Goal: Task Accomplishment & Management: Manage account settings

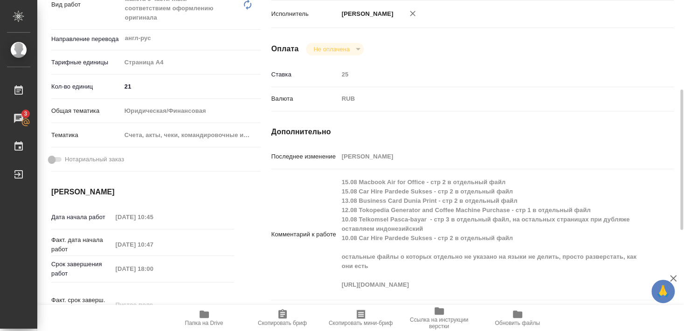
scroll to position [60, 0]
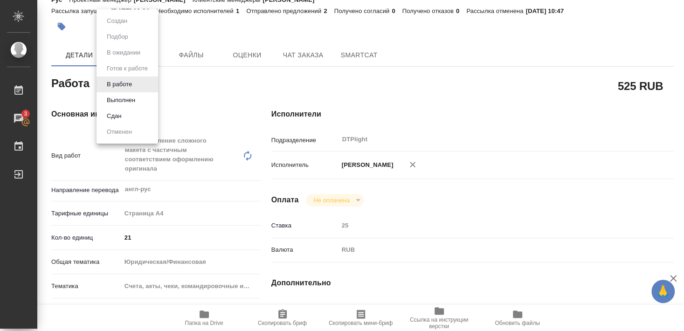
click at [120, 100] on button "Выполнен" at bounding box center [121, 100] width 34 height 10
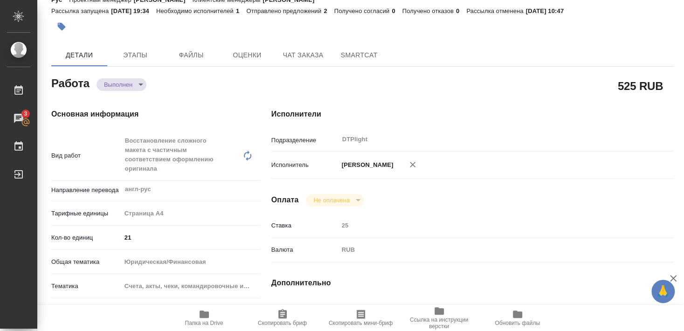
type textarea "x"
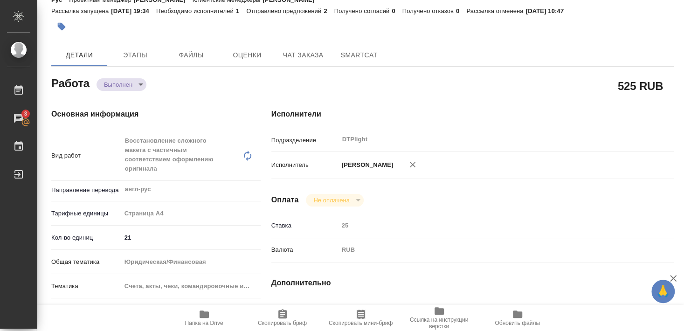
type textarea "x"
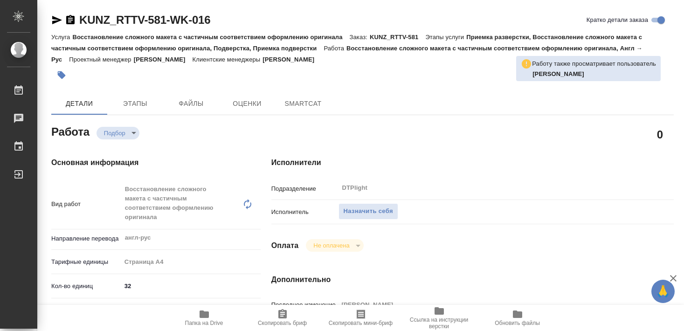
type textarea "x"
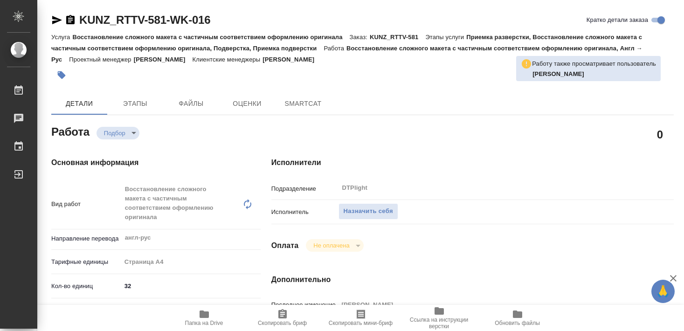
type textarea "x"
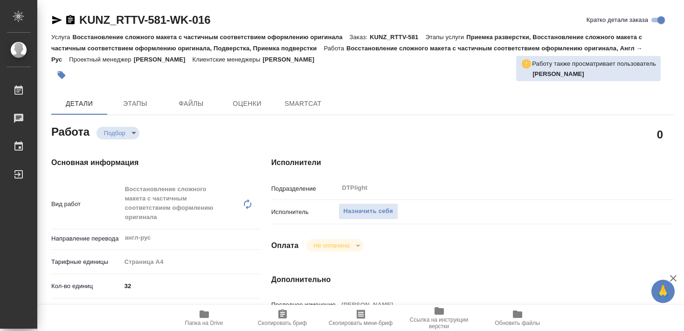
type textarea "x"
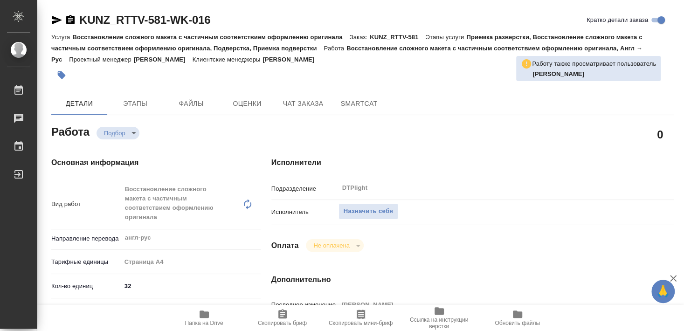
type textarea "x"
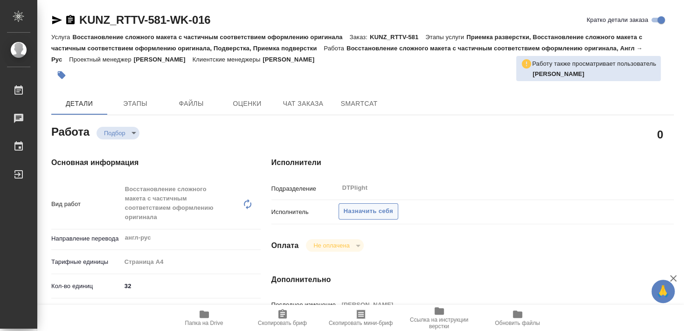
click at [387, 206] on span "Назначить себя" at bounding box center [368, 211] width 49 height 11
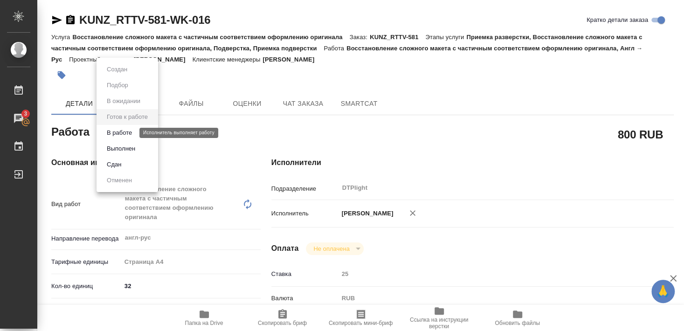
click at [120, 132] on button "В работе" at bounding box center [119, 133] width 31 height 10
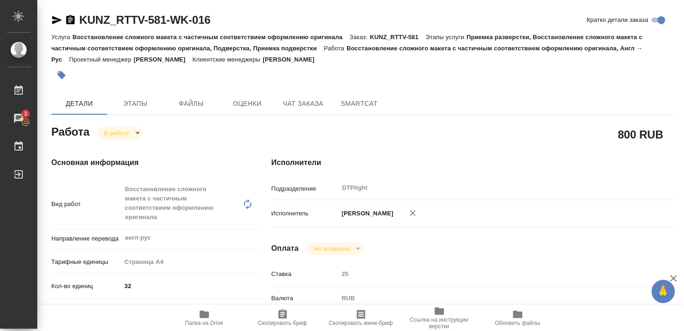
type textarea "x"
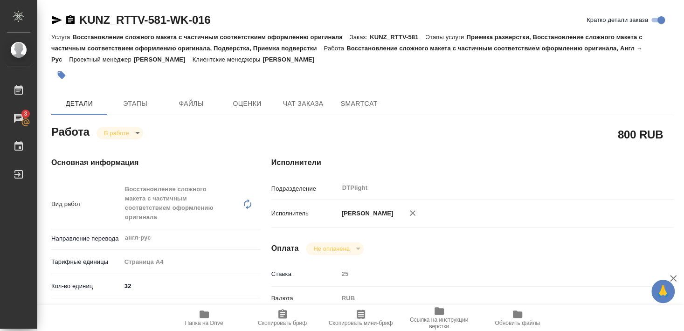
type textarea "x"
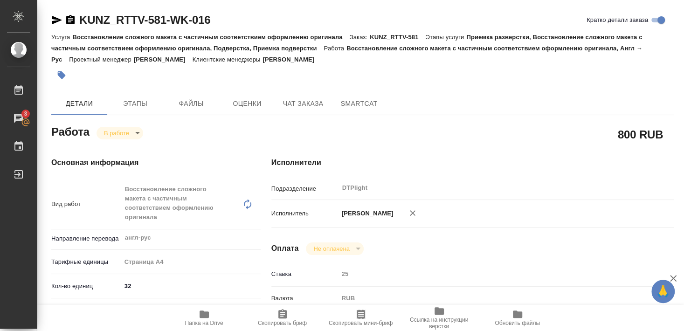
type textarea "x"
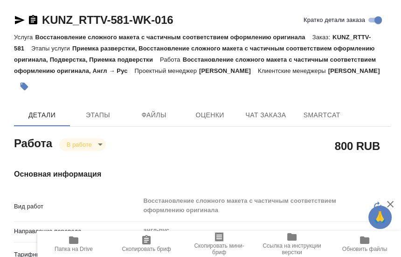
type textarea "x"
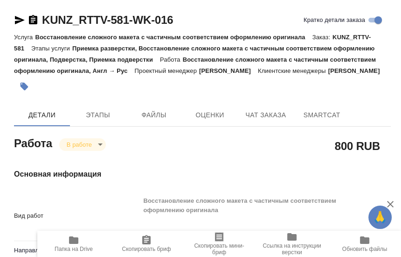
type textarea "x"
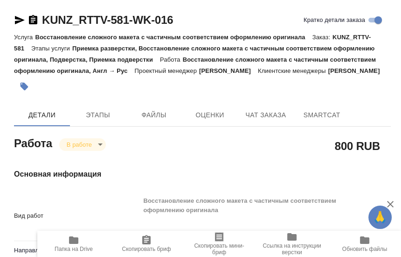
type textarea "x"
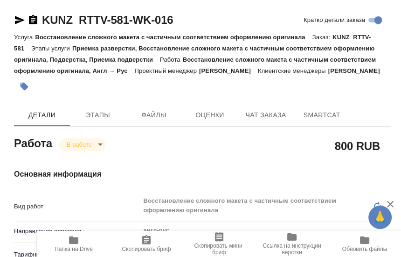
type textarea "x"
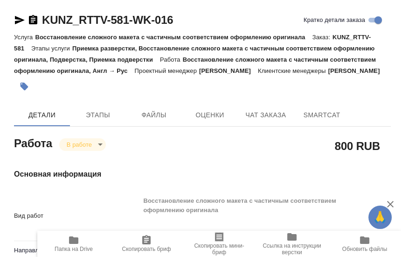
type textarea "x"
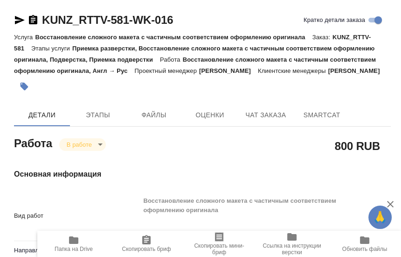
type textarea "x"
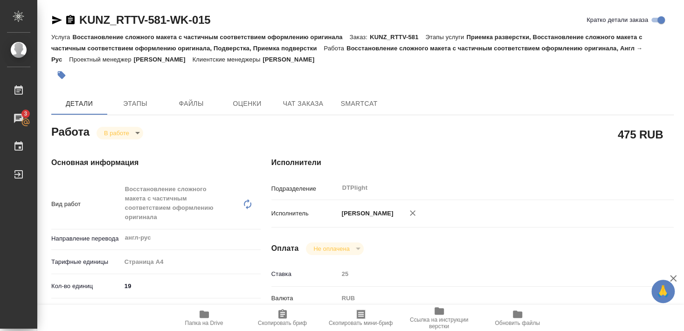
click at [57, 18] on icon "button" at bounding box center [57, 20] width 10 height 8
drag, startPoint x: 77, startPoint y: 28, endPoint x: 217, endPoint y: 27, distance: 140.0
click at [217, 27] on div "KUNZ_RTTV-581-WK-015 Кратко детали заказа" at bounding box center [362, 22] width 623 height 19
copy div "KUNZ_RTTV-581-WK-015"
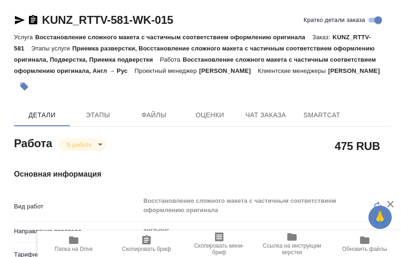
click at [177, 92] on div at bounding box center [139, 86] width 251 height 21
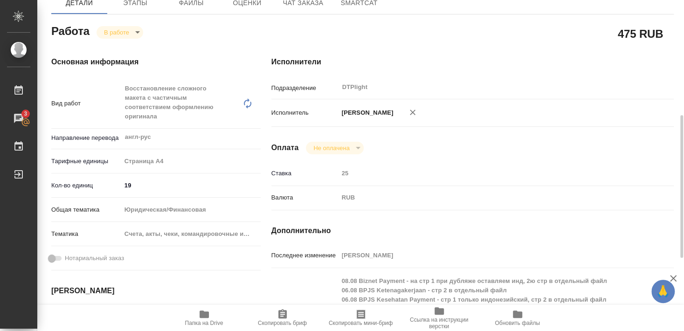
scroll to position [151, 0]
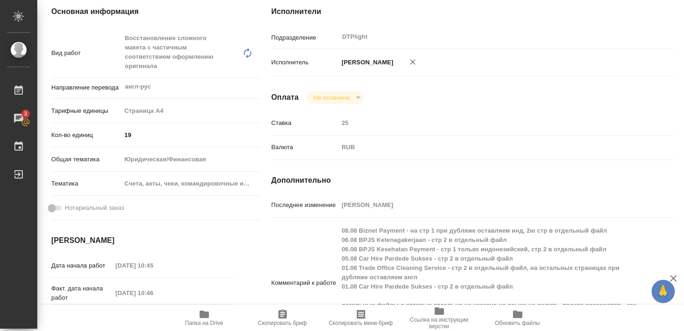
click at [202, 320] on icon "button" at bounding box center [204, 314] width 11 height 11
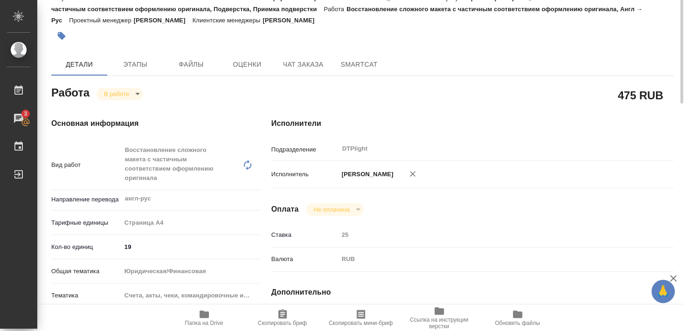
scroll to position [0, 0]
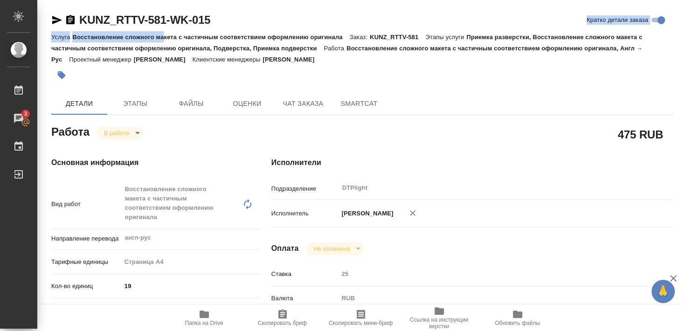
drag, startPoint x: 79, startPoint y: 28, endPoint x: 164, endPoint y: 32, distance: 85.0
click at [165, 32] on div "KUNZ_RTTV-581-WK-015 Кратко детали заказа Услуга Восстановление сложного макета…" at bounding box center [362, 49] width 623 height 73
copy div "Кратко детали заказа Услуга Восстановление сложного ма"
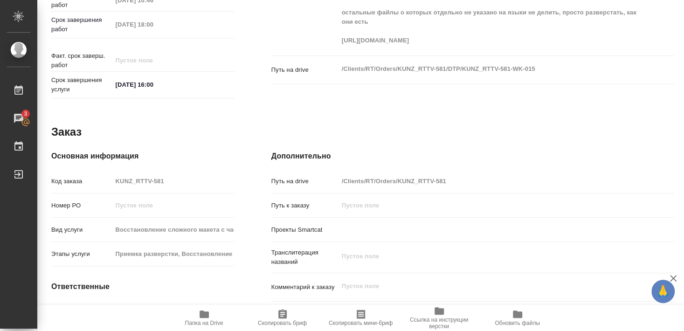
scroll to position [343, 0]
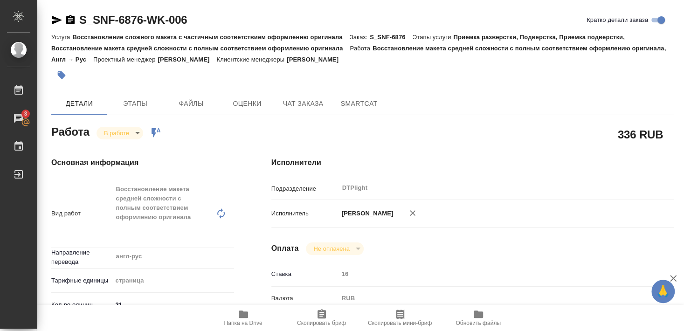
click at [57, 19] on icon "button" at bounding box center [57, 20] width 10 height 8
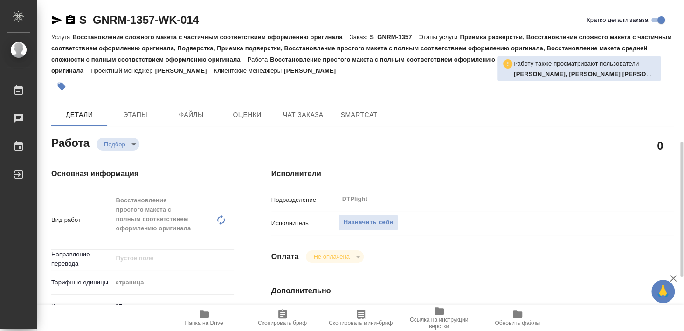
scroll to position [202, 0]
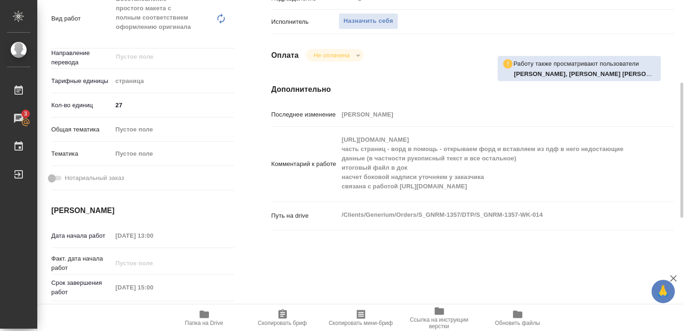
click at [204, 324] on span "Папка на Drive" at bounding box center [204, 323] width 38 height 7
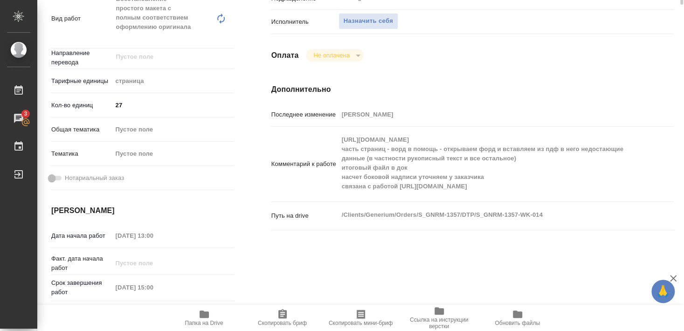
scroll to position [0, 0]
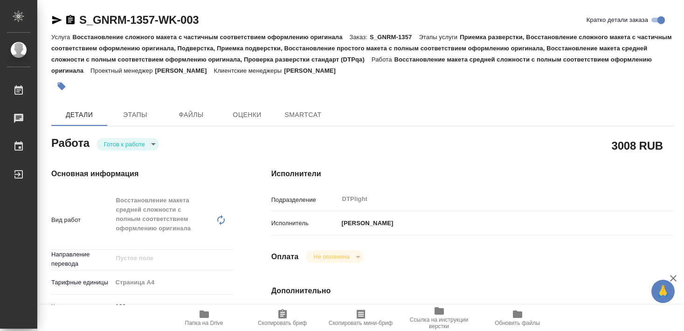
type textarea "x"
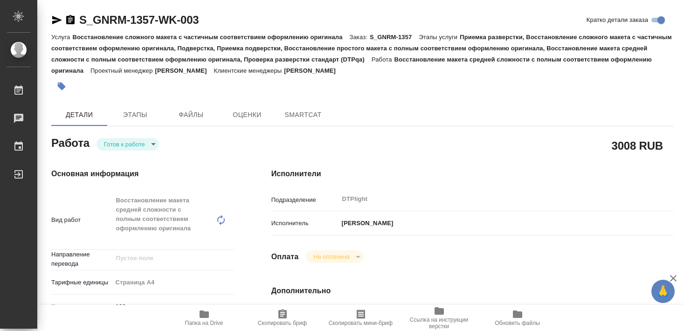
type textarea "x"
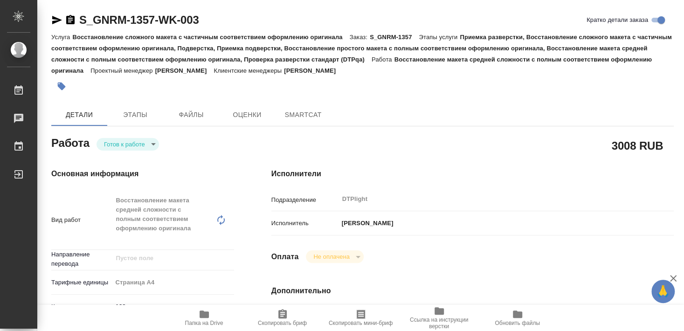
type textarea "x"
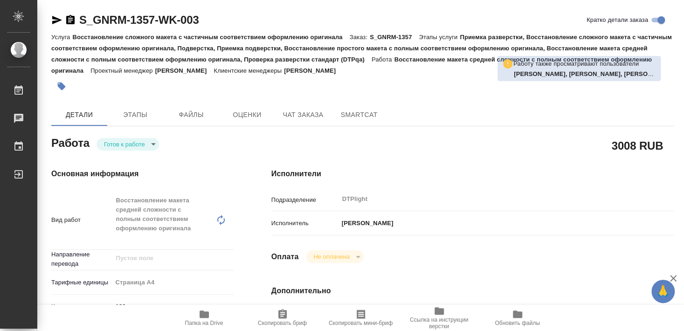
type textarea "x"
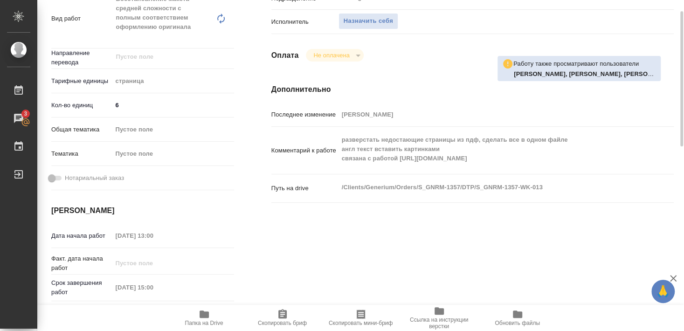
scroll to position [151, 0]
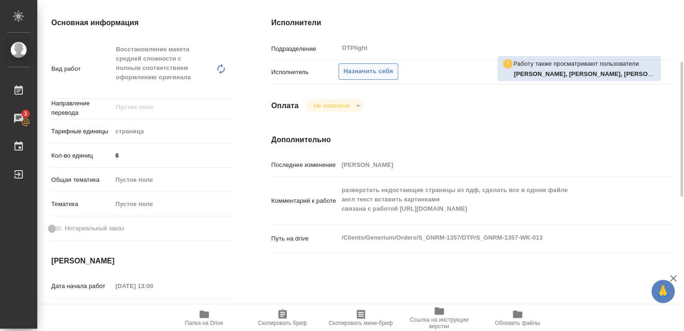
click at [377, 66] on span "Назначить себя" at bounding box center [368, 71] width 49 height 11
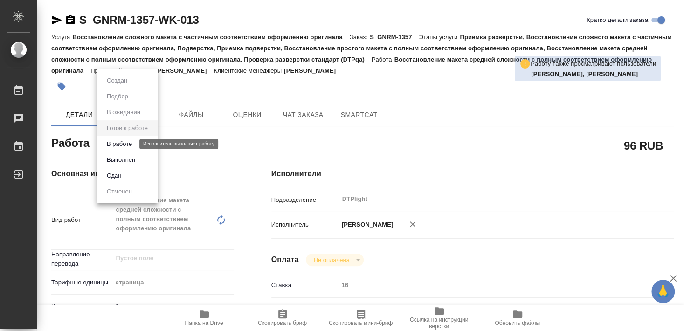
click at [131, 142] on button "В работе" at bounding box center [119, 144] width 31 height 10
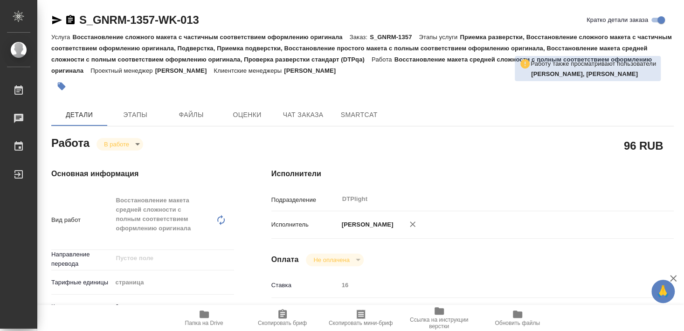
type textarea "x"
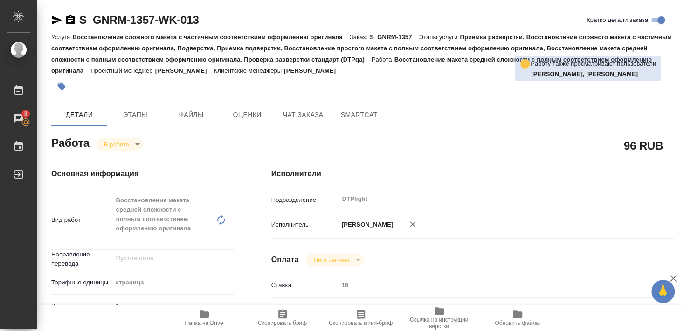
type textarea "x"
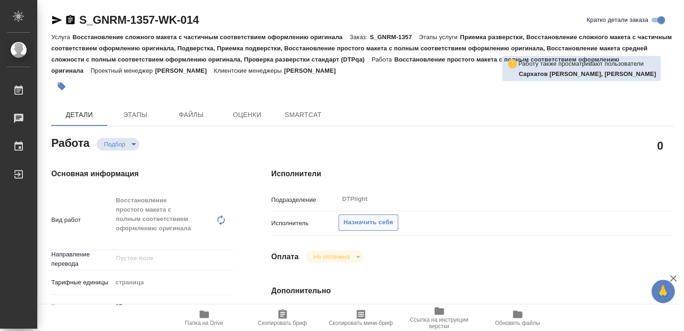
click at [388, 217] on span "Назначить себя" at bounding box center [368, 222] width 49 height 11
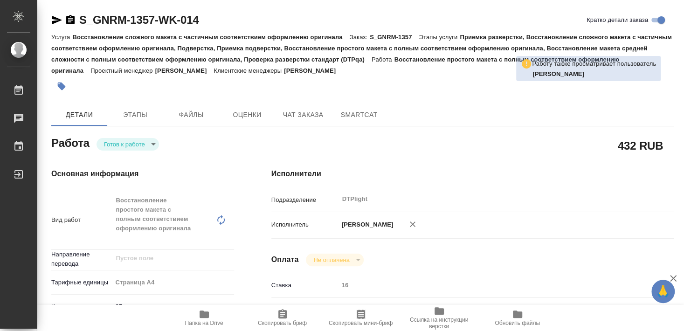
click at [127, 149] on body "🙏 .cls-1 fill:#fff; AWATERA [PERSON_NAME] Чаты График Выйти S_GNRM-1357-WK-014 …" at bounding box center [342, 165] width 684 height 331
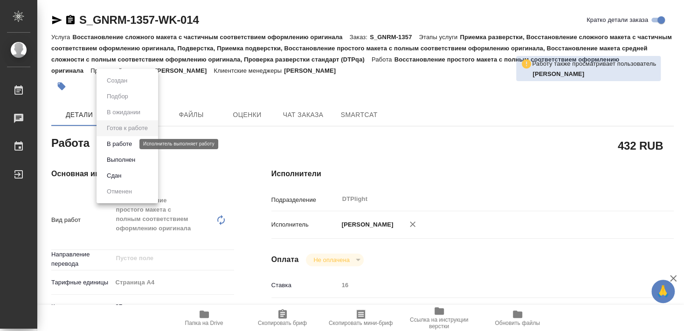
click at [125, 146] on button "В работе" at bounding box center [119, 144] width 31 height 10
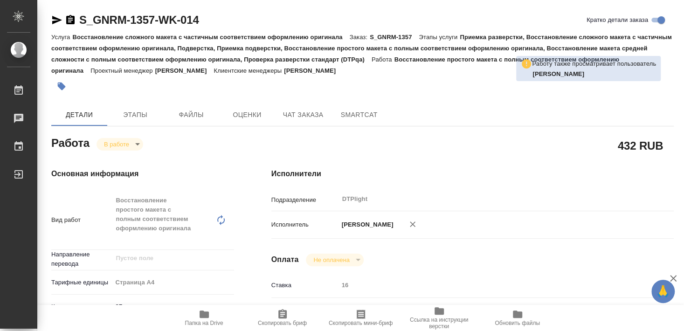
type textarea "x"
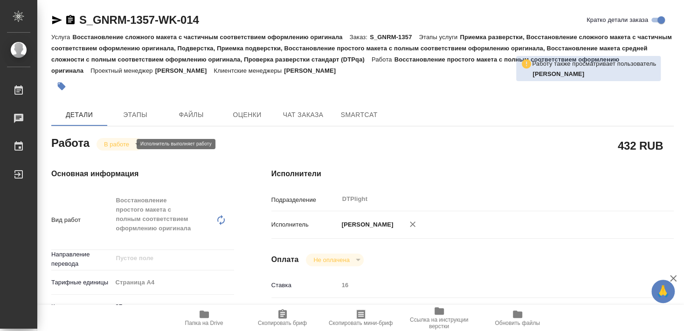
type textarea "x"
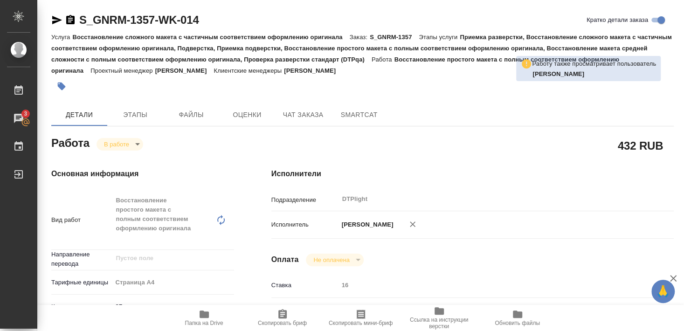
type textarea "x"
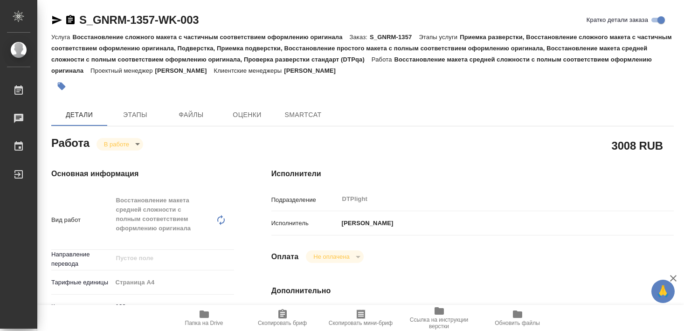
type textarea "x"
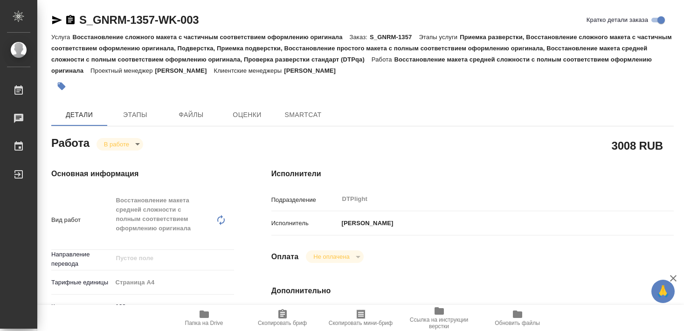
type textarea "x"
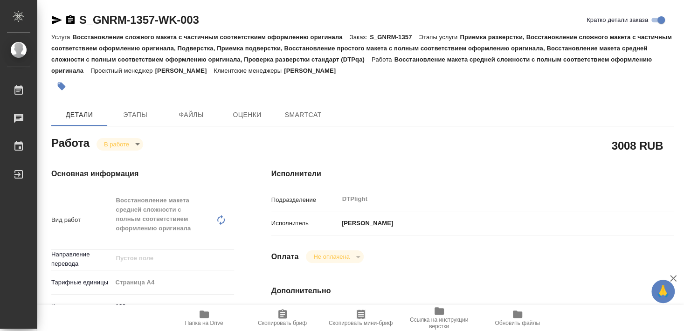
type textarea "x"
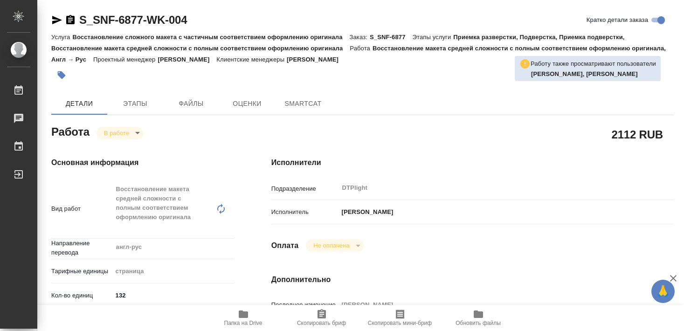
type textarea "x"
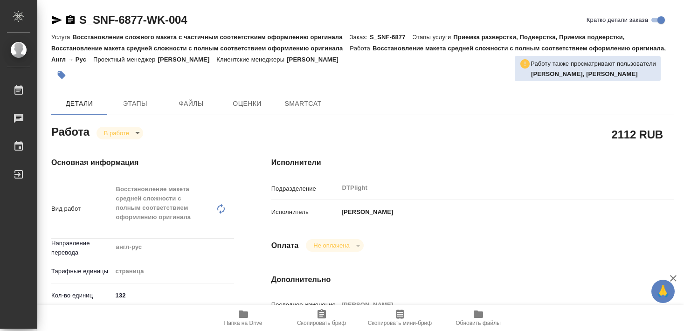
type textarea "x"
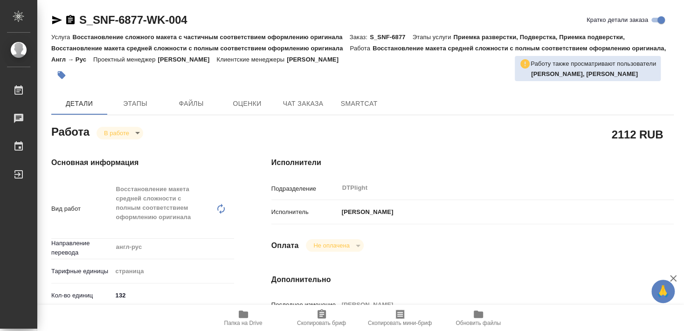
type textarea "x"
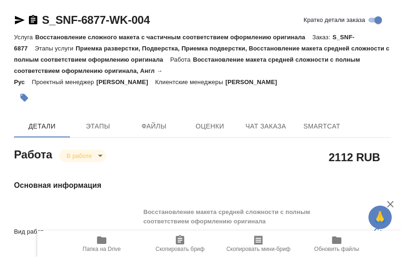
type textarea "x"
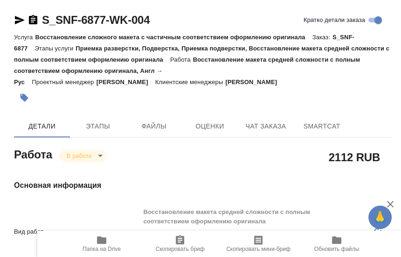
type textarea "x"
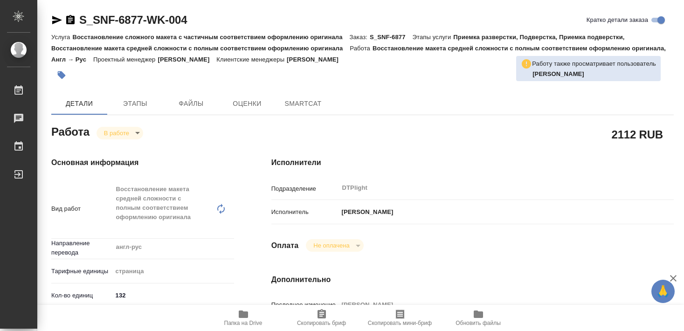
type textarea "x"
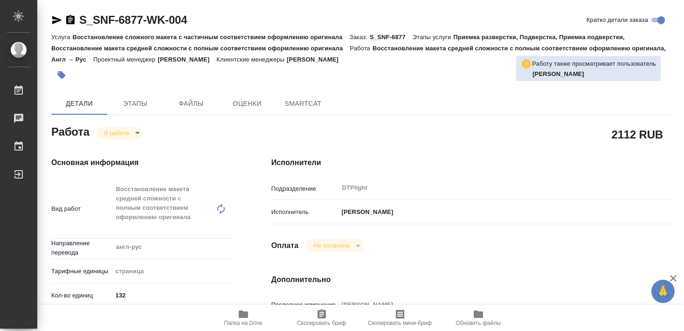
type textarea "x"
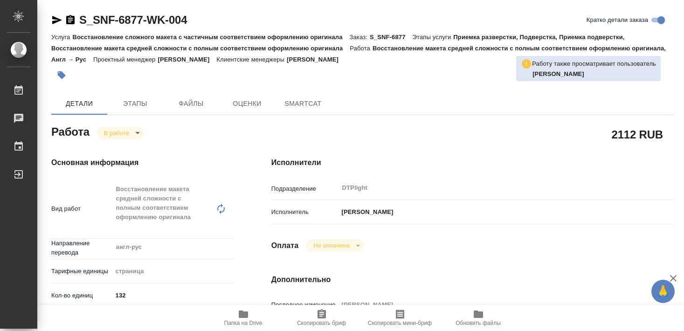
type textarea "x"
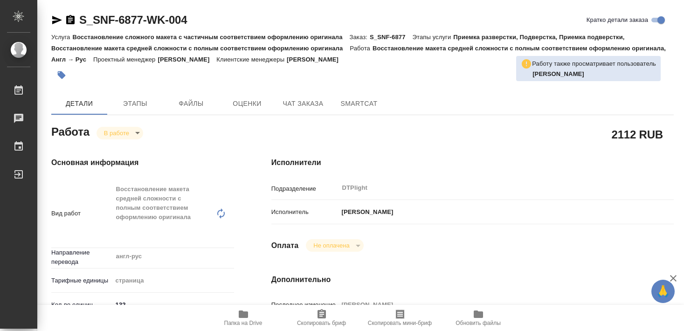
type textarea "x"
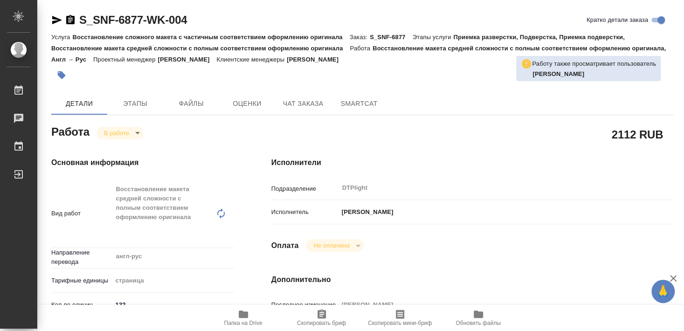
scroll to position [151, 0]
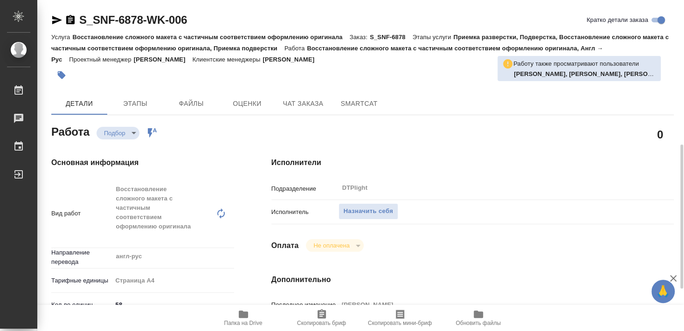
type textarea "x"
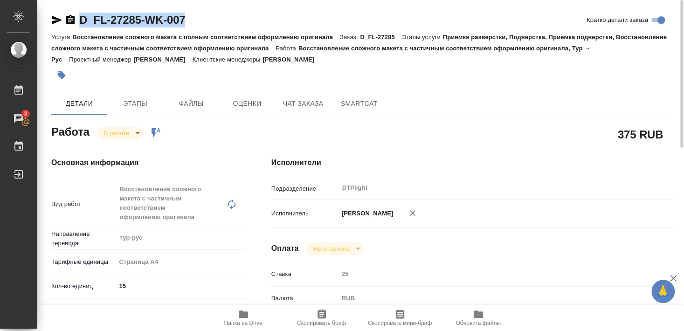
click at [188, 29] on div "D_FL-27285-WK-007 Кратко детали заказа" at bounding box center [362, 22] width 623 height 19
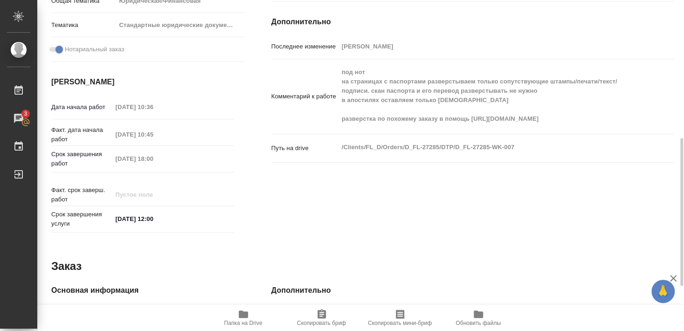
scroll to position [259, 0]
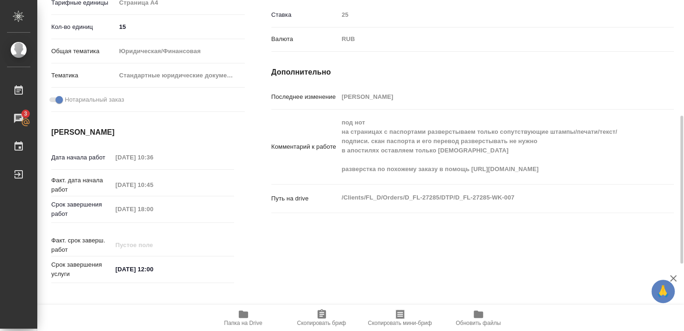
click at [248, 321] on span "Папка на Drive" at bounding box center [243, 323] width 38 height 7
